Goal: Navigation & Orientation: Find specific page/section

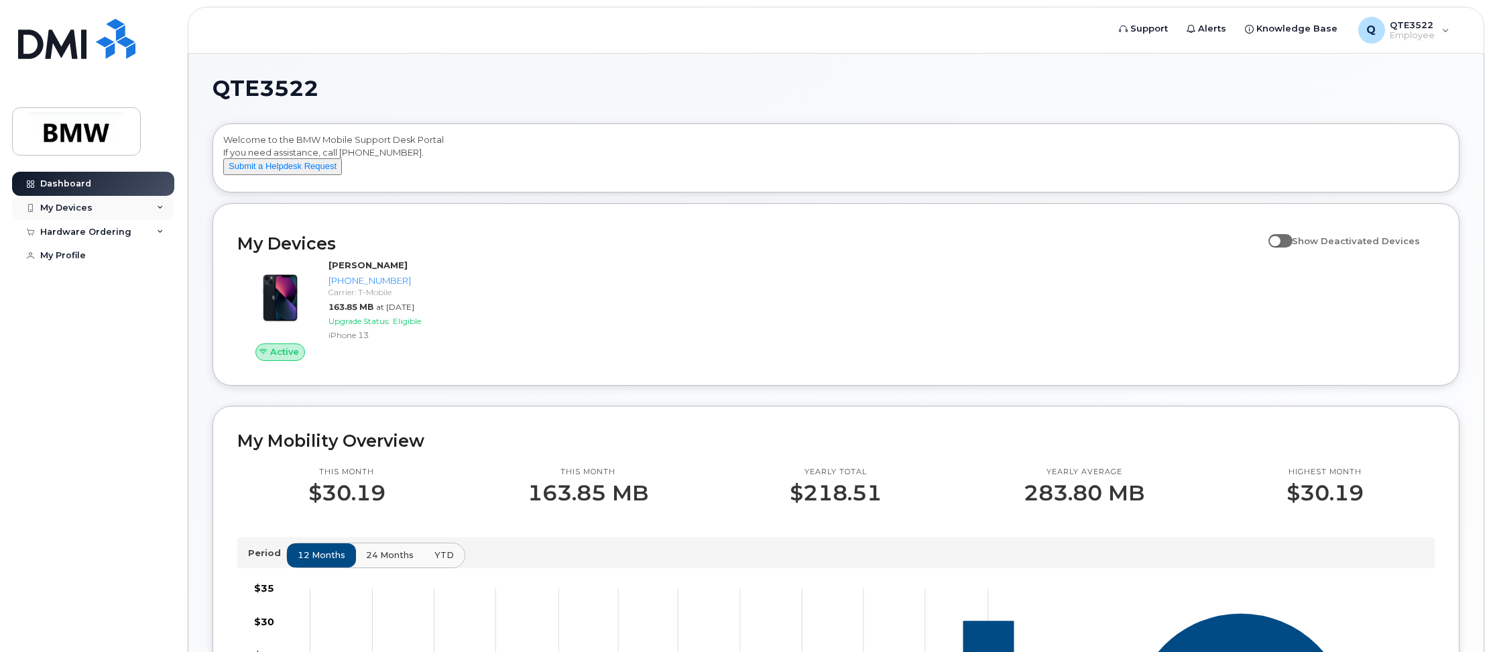
click at [155, 201] on div "My Devices" at bounding box center [93, 208] width 162 height 24
click at [127, 259] on div "[PHONE_NUMBER]" at bounding box center [123, 258] width 82 height 12
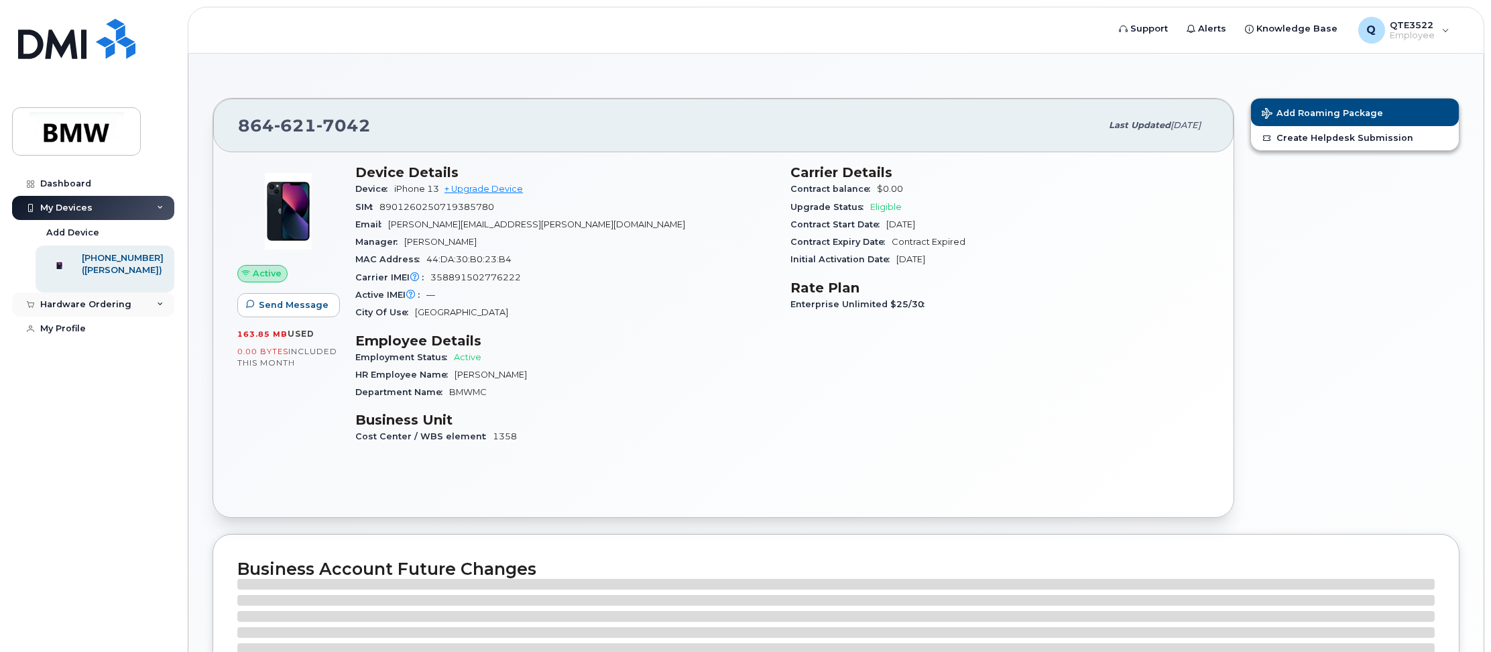
click at [156, 310] on div "Hardware Ordering" at bounding box center [93, 304] width 162 height 24
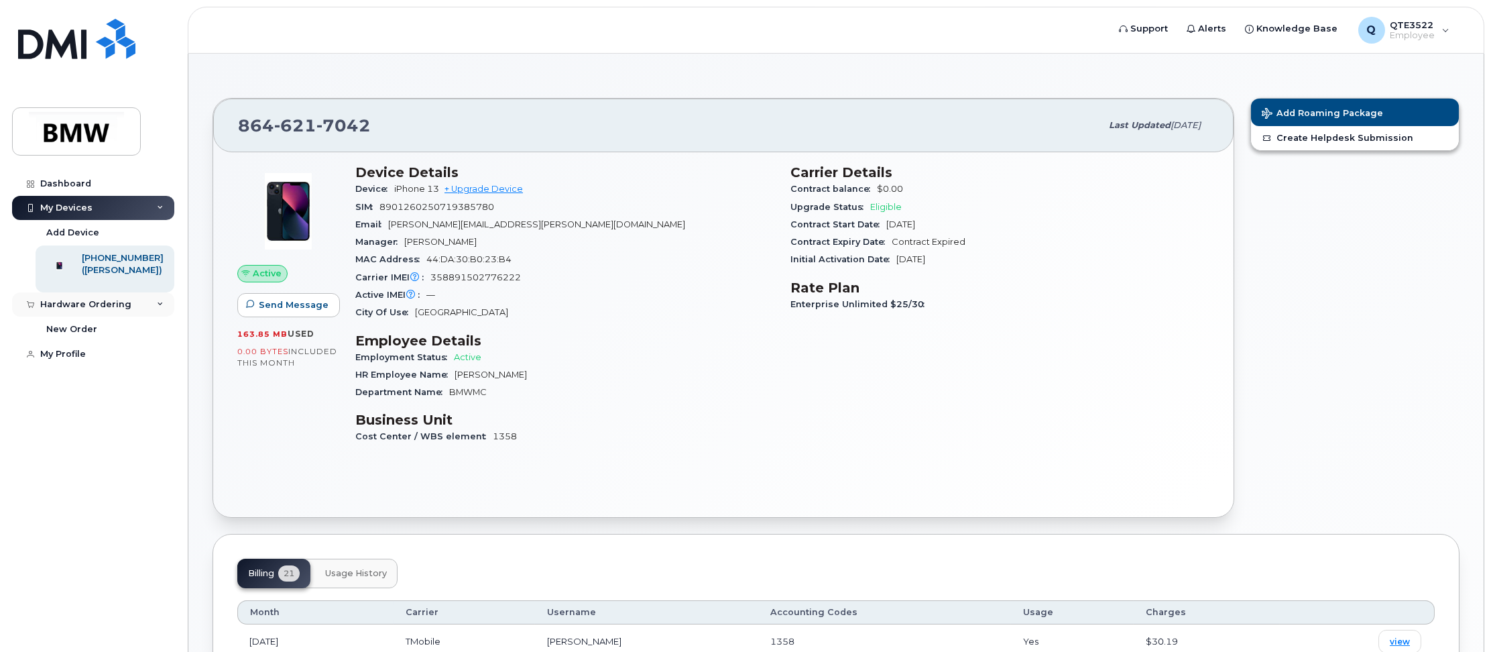
click at [66, 310] on div "Hardware Ordering" at bounding box center [85, 304] width 91 height 11
click at [154, 316] on div "Hardware Ordering" at bounding box center [93, 304] width 162 height 24
click at [157, 204] on icon at bounding box center [160, 207] width 7 height 7
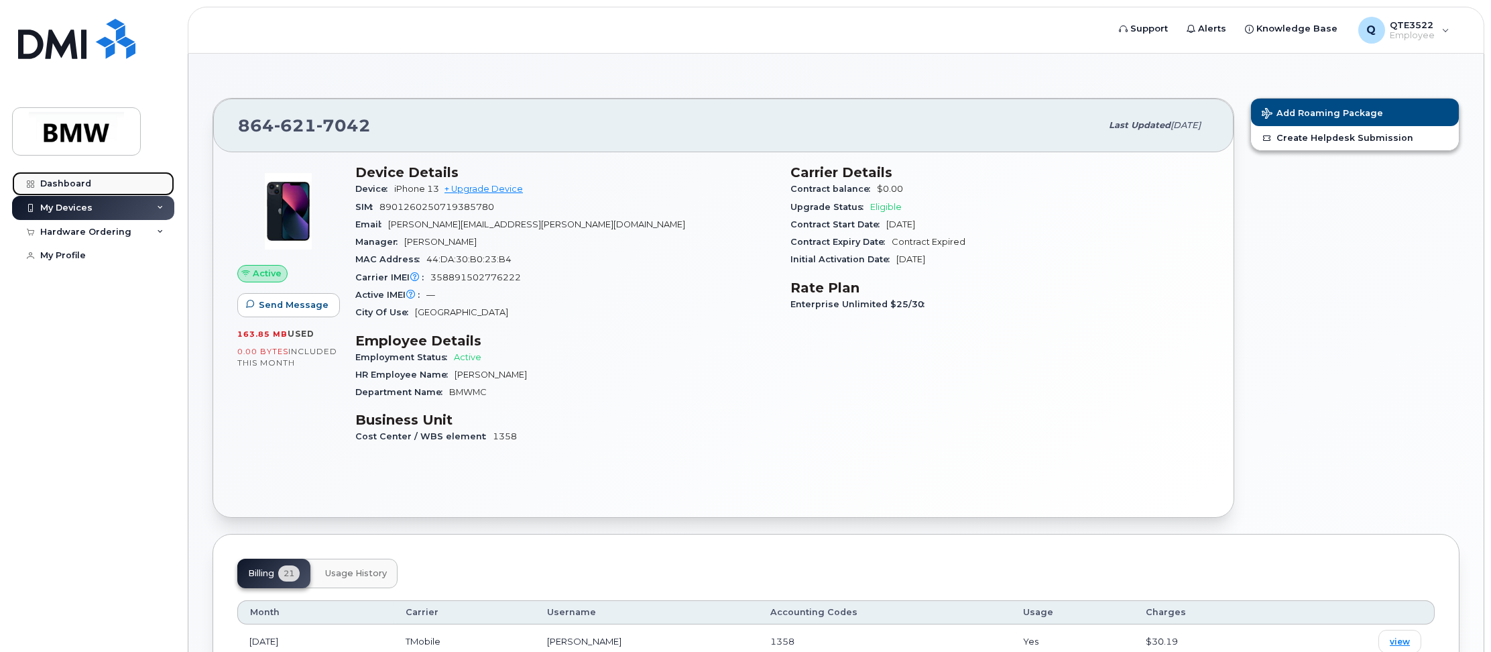
click at [60, 180] on div "Dashboard" at bounding box center [65, 183] width 51 height 11
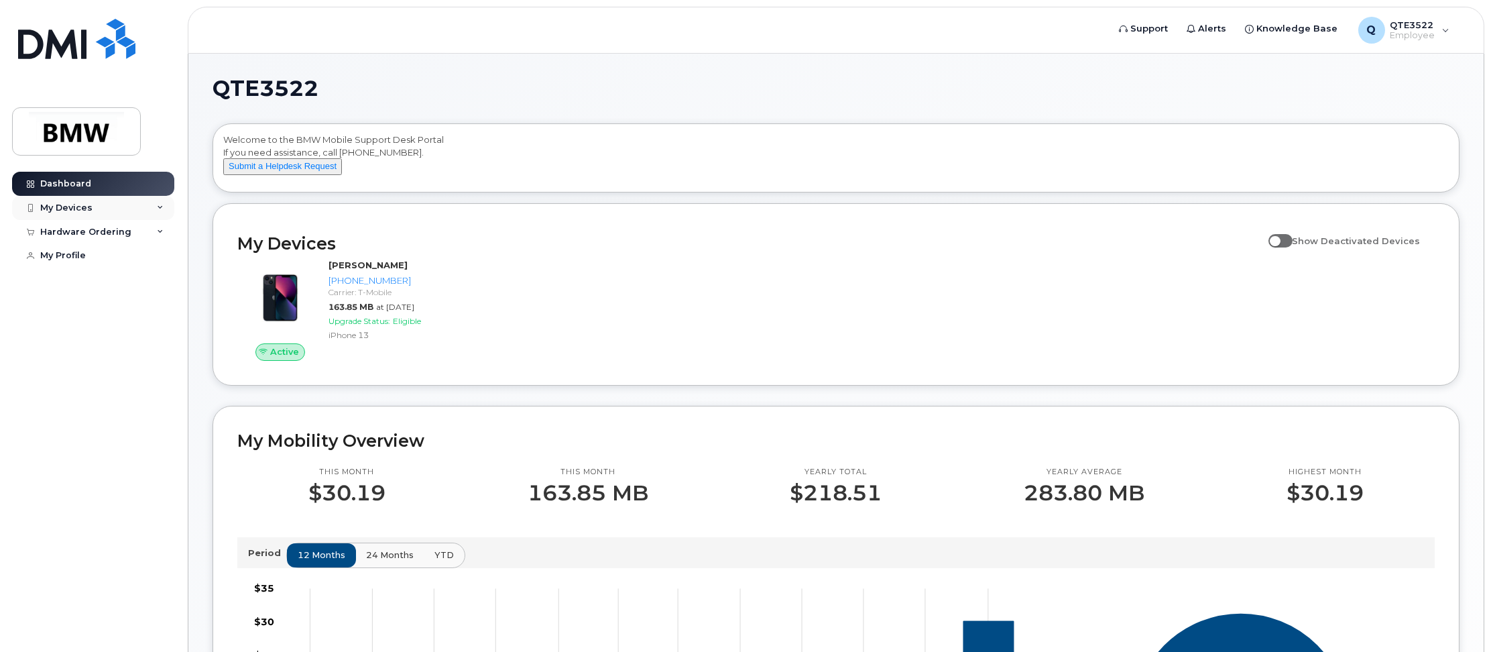
click at [159, 205] on icon at bounding box center [160, 207] width 7 height 7
click at [161, 235] on div "Hardware Ordering" at bounding box center [93, 232] width 162 height 24
click at [58, 257] on div "My Profile" at bounding box center [63, 255] width 46 height 11
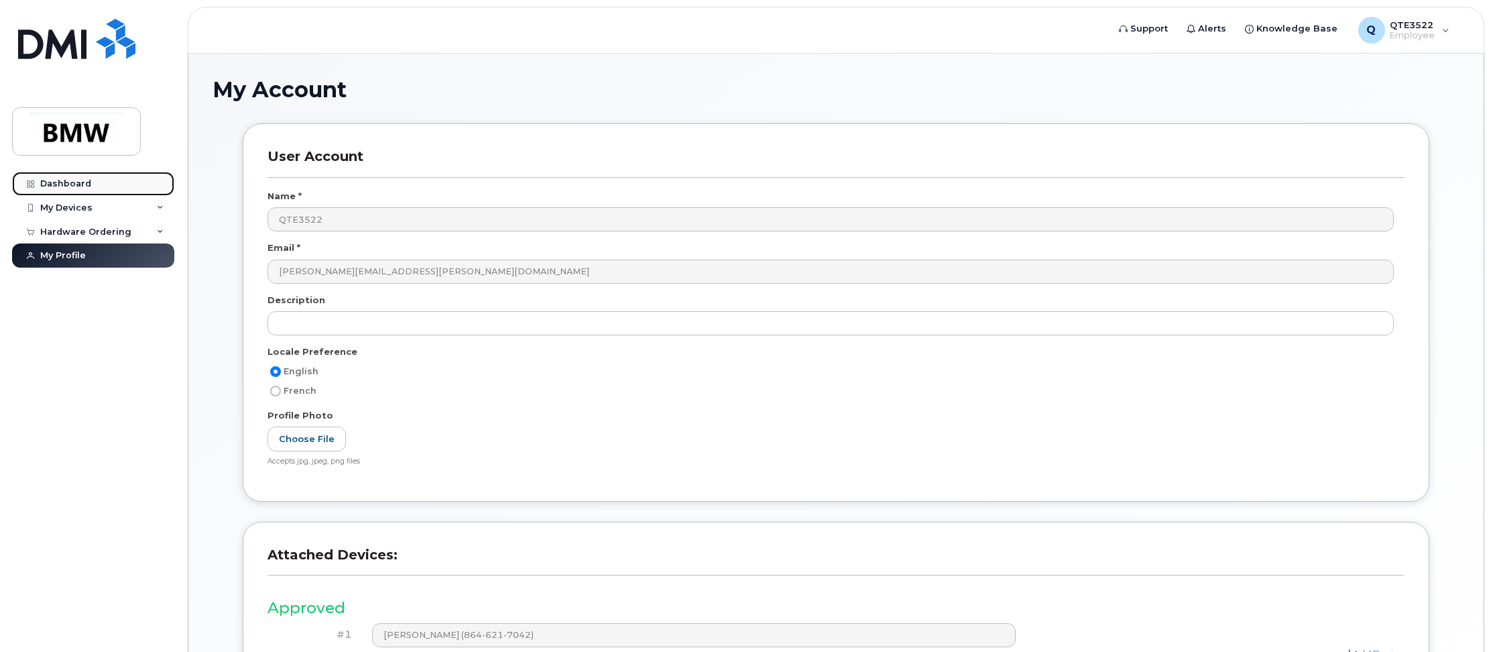
click at [70, 186] on div "Dashboard" at bounding box center [65, 183] width 51 height 11
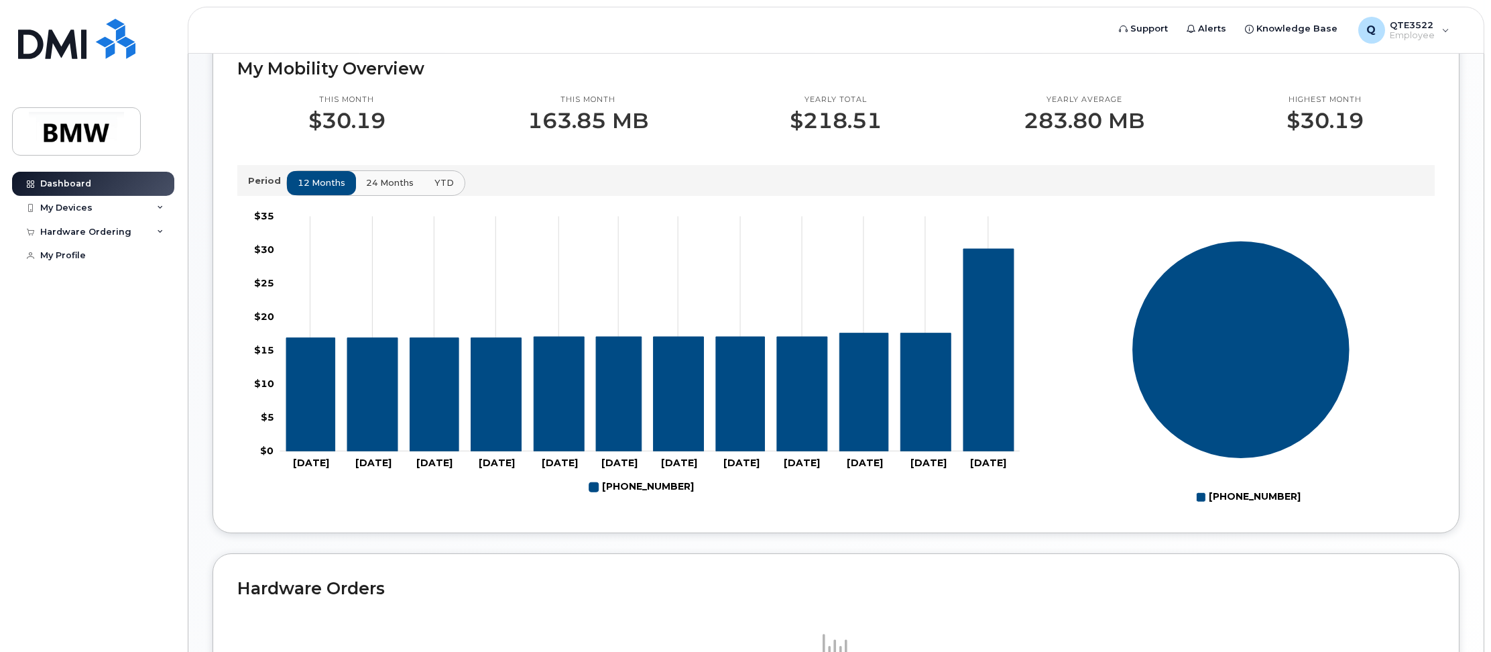
scroll to position [290, 0]
